Goal: Find specific page/section: Find specific page/section

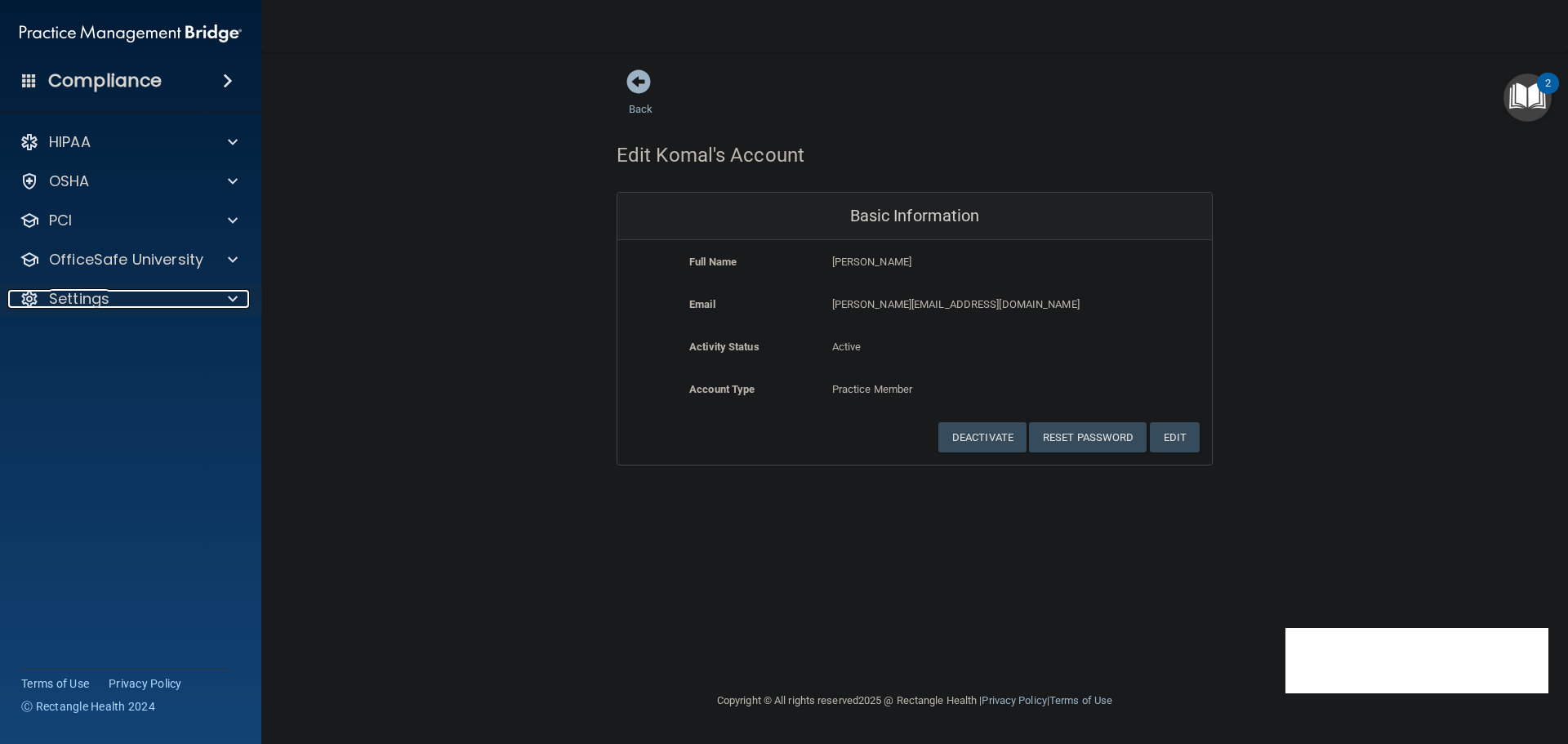
click at [228, 301] on span at bounding box center [232, 299] width 9 height 20
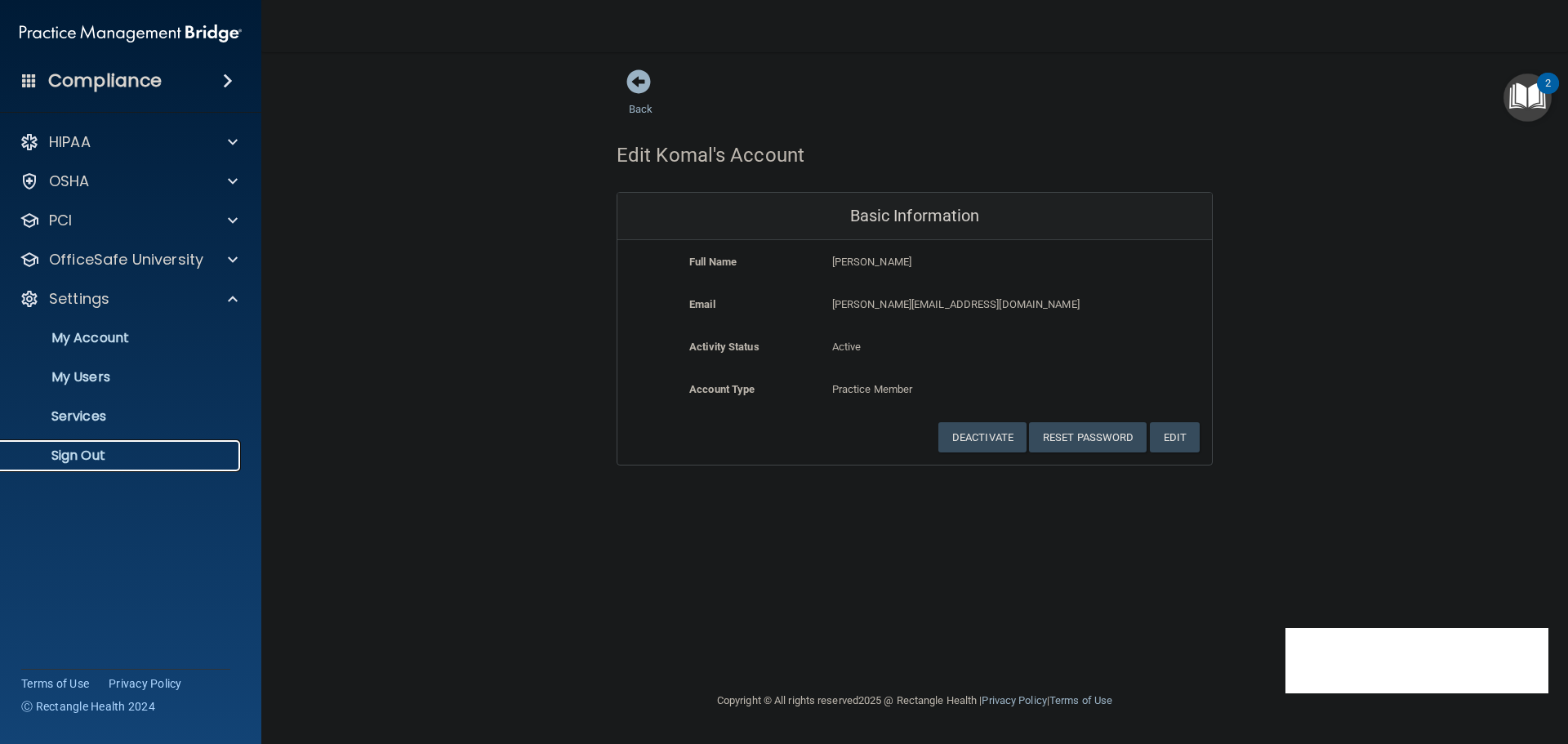
click at [118, 450] on p "Sign Out" at bounding box center [122, 455] width 223 height 16
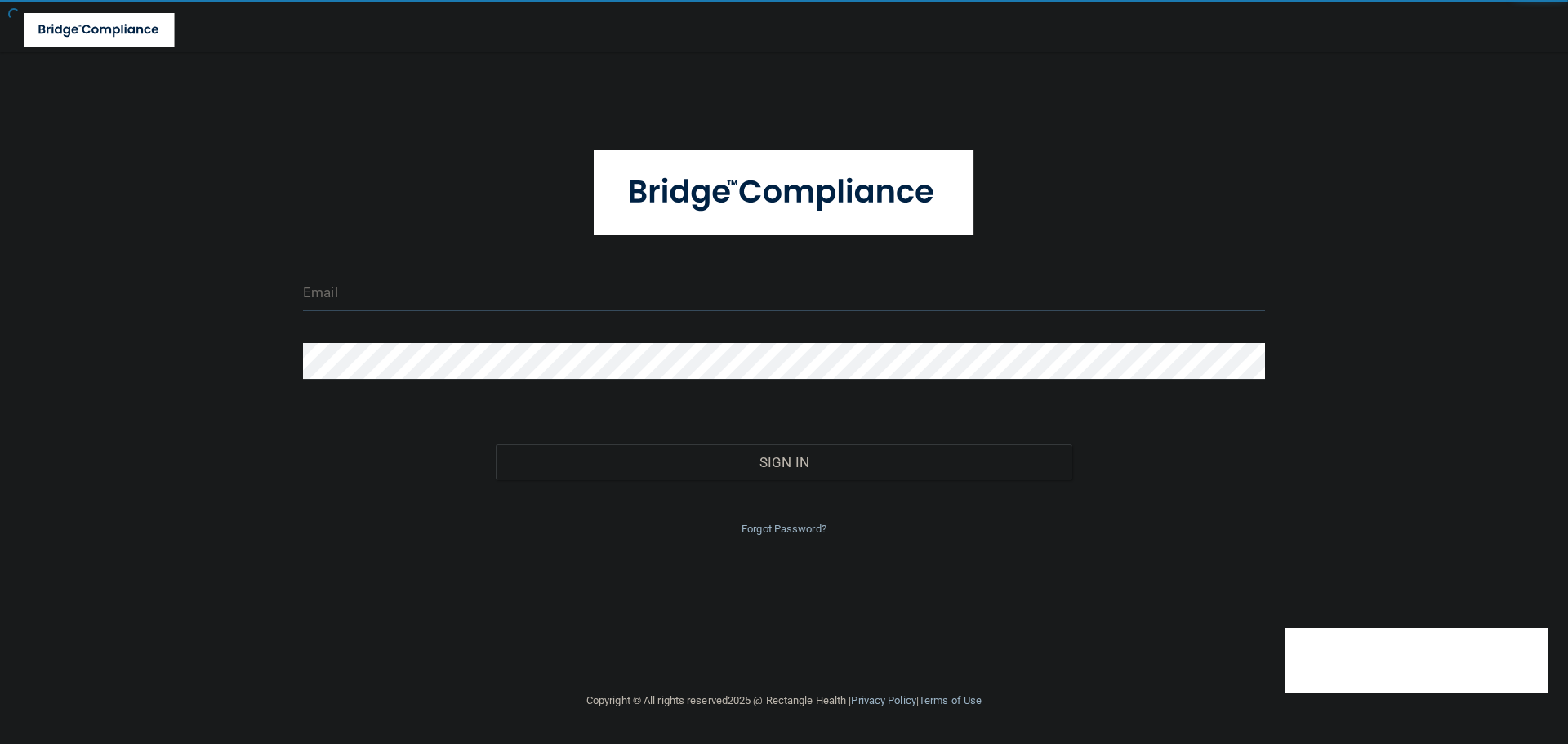
type input "[EMAIL_ADDRESS][DOMAIN_NAME]"
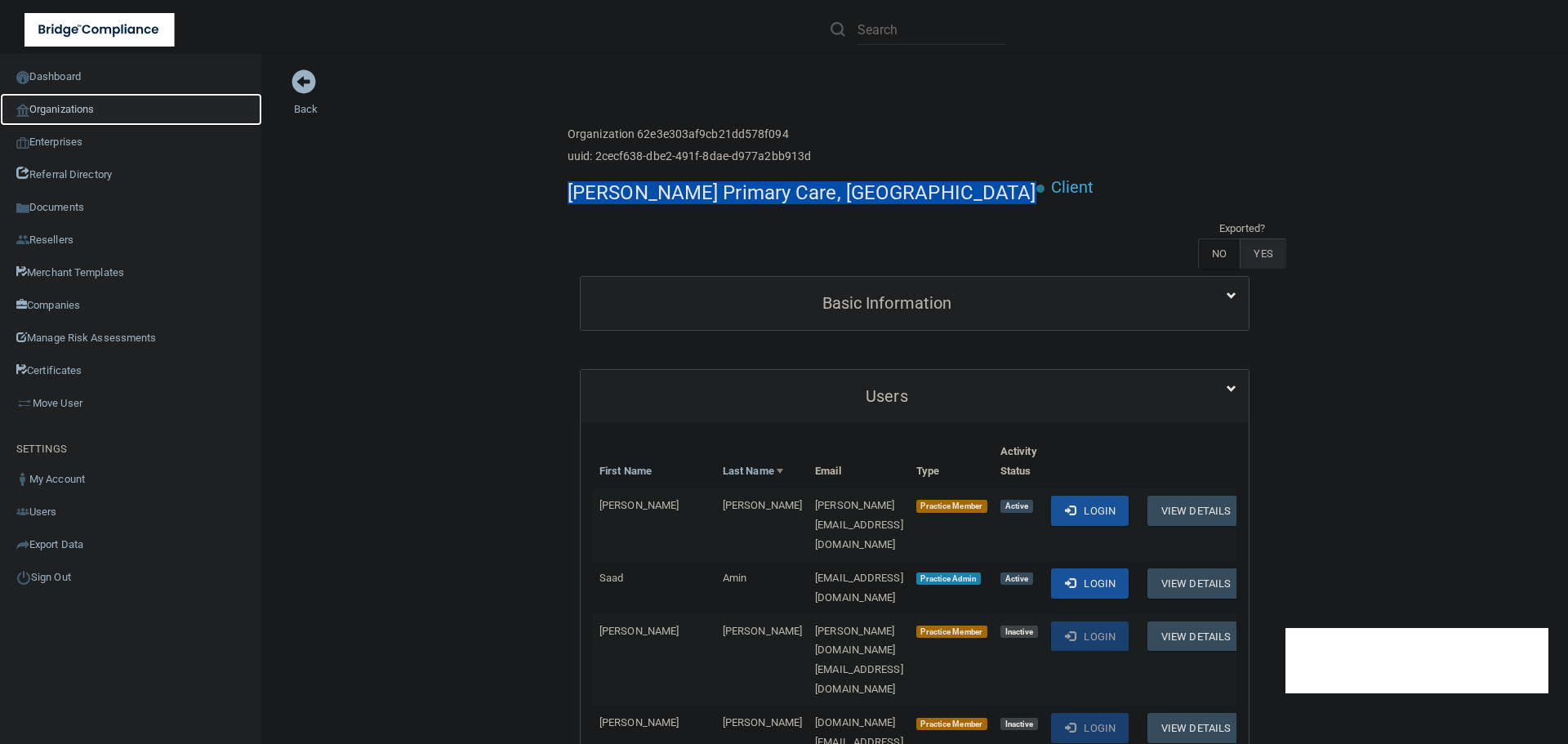
click at [106, 110] on link "Organizations" at bounding box center [131, 110] width 262 height 33
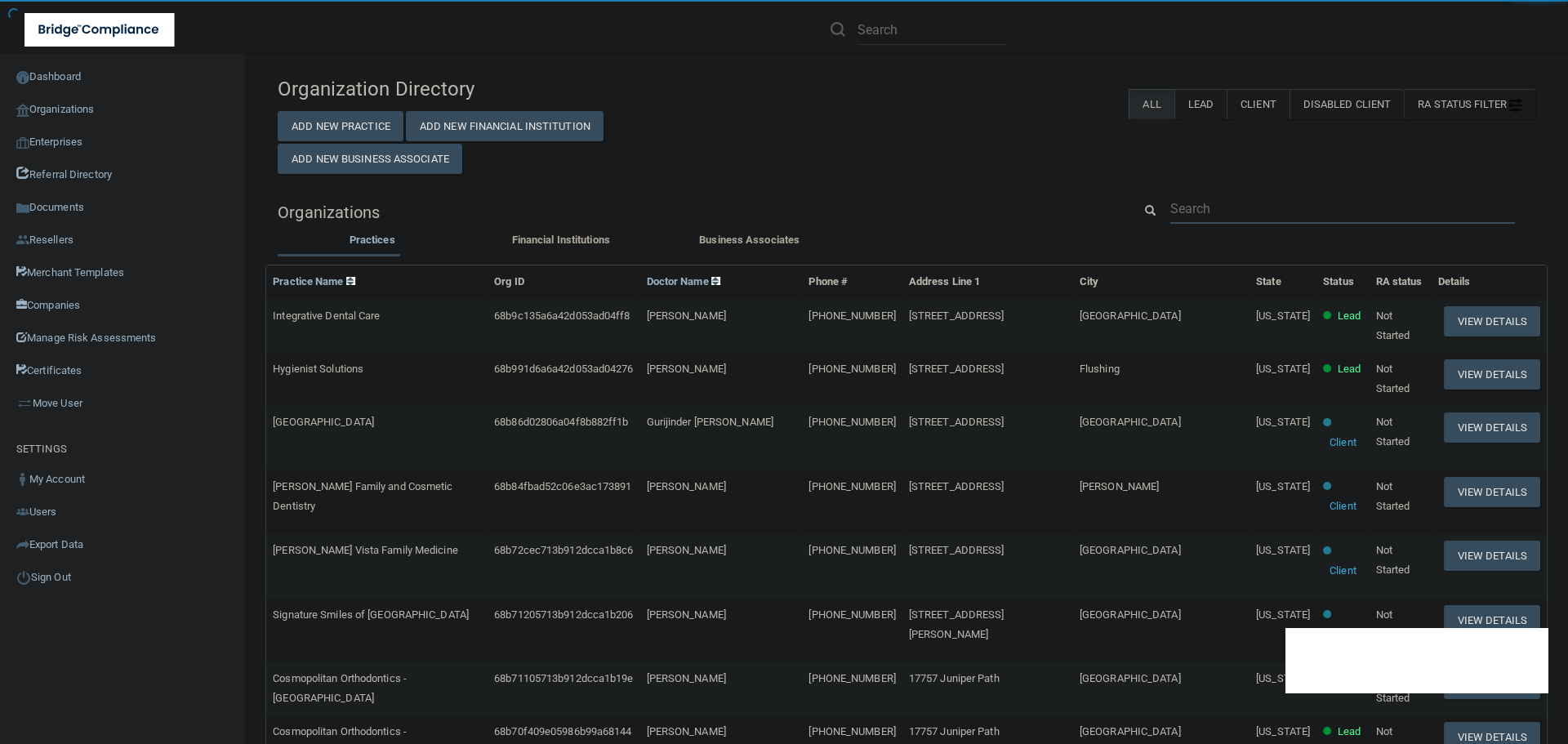
click at [1228, 199] on input "text" at bounding box center [1343, 208] width 345 height 30
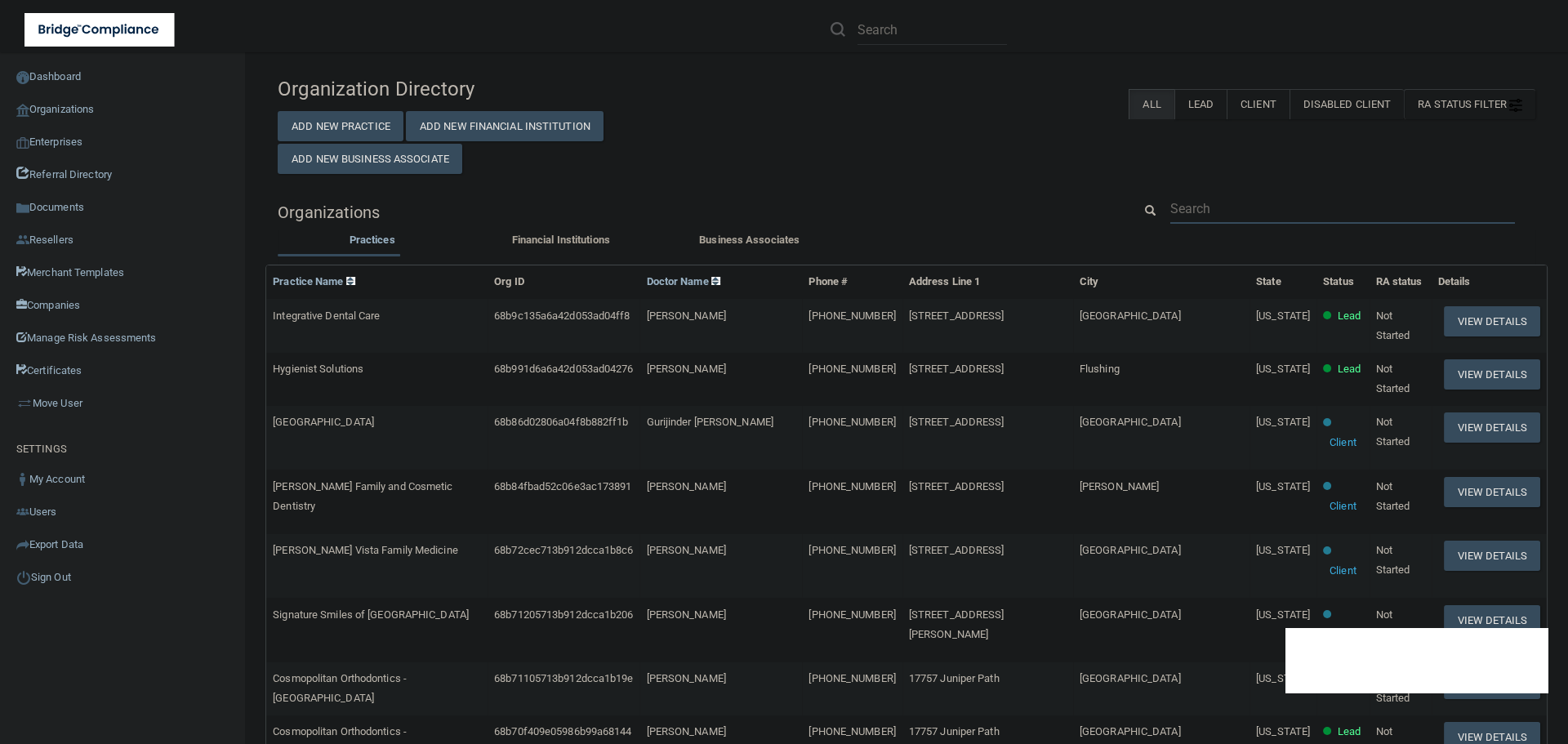
paste input "om@drmontgomerydental.com"
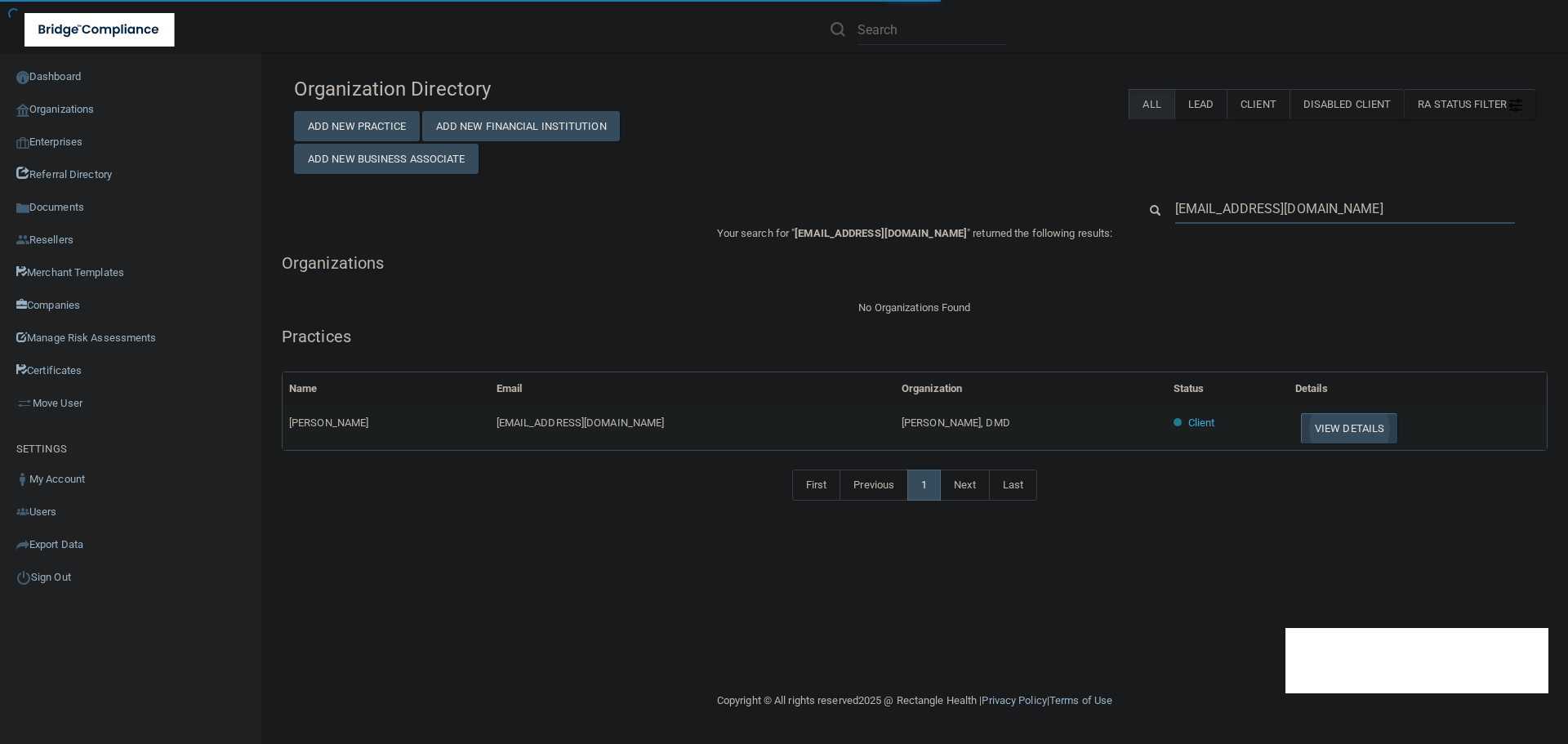
type input "om@drmontgomerydental.com"
click at [1352, 432] on button "View Details" at bounding box center [1349, 428] width 97 height 30
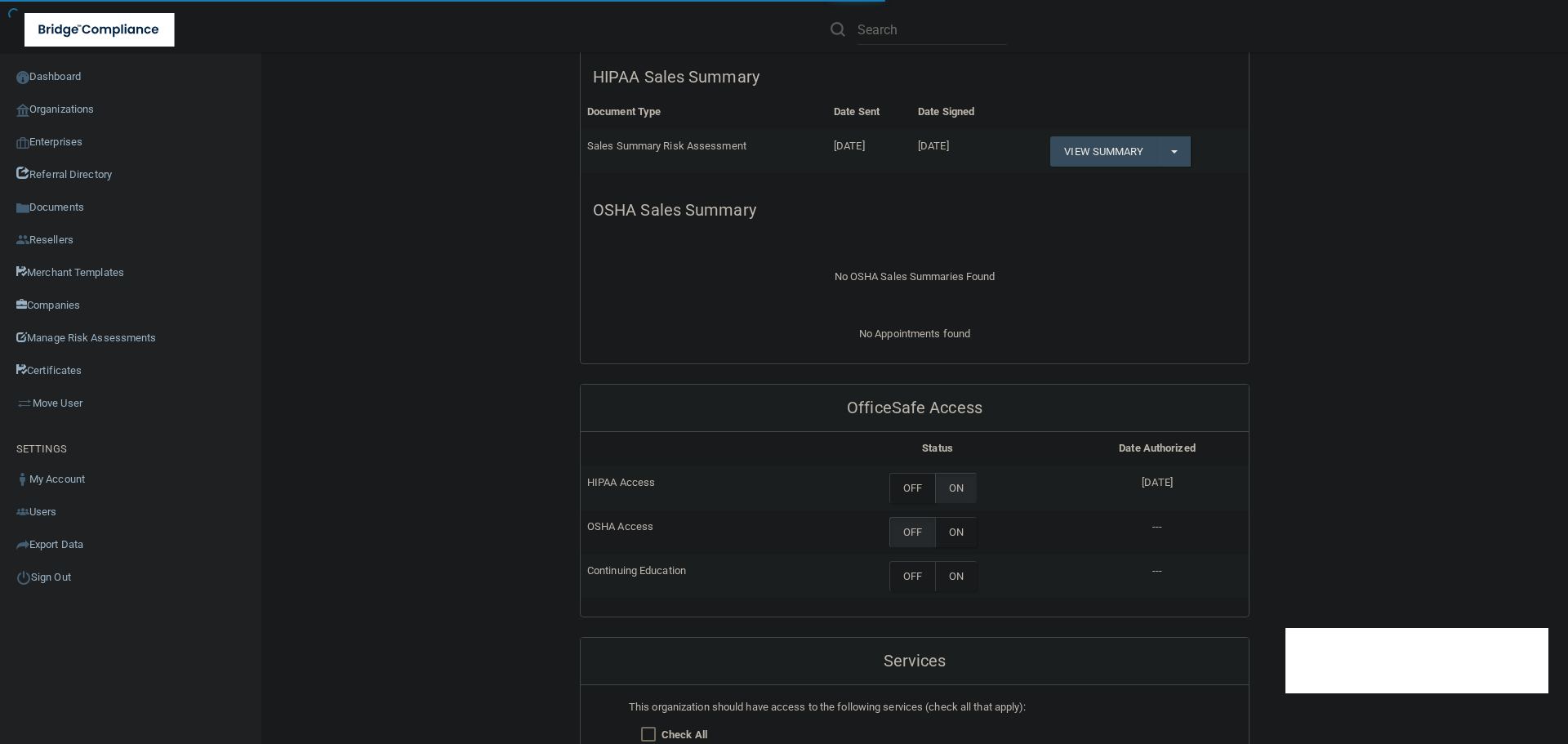
scroll to position [653, 0]
